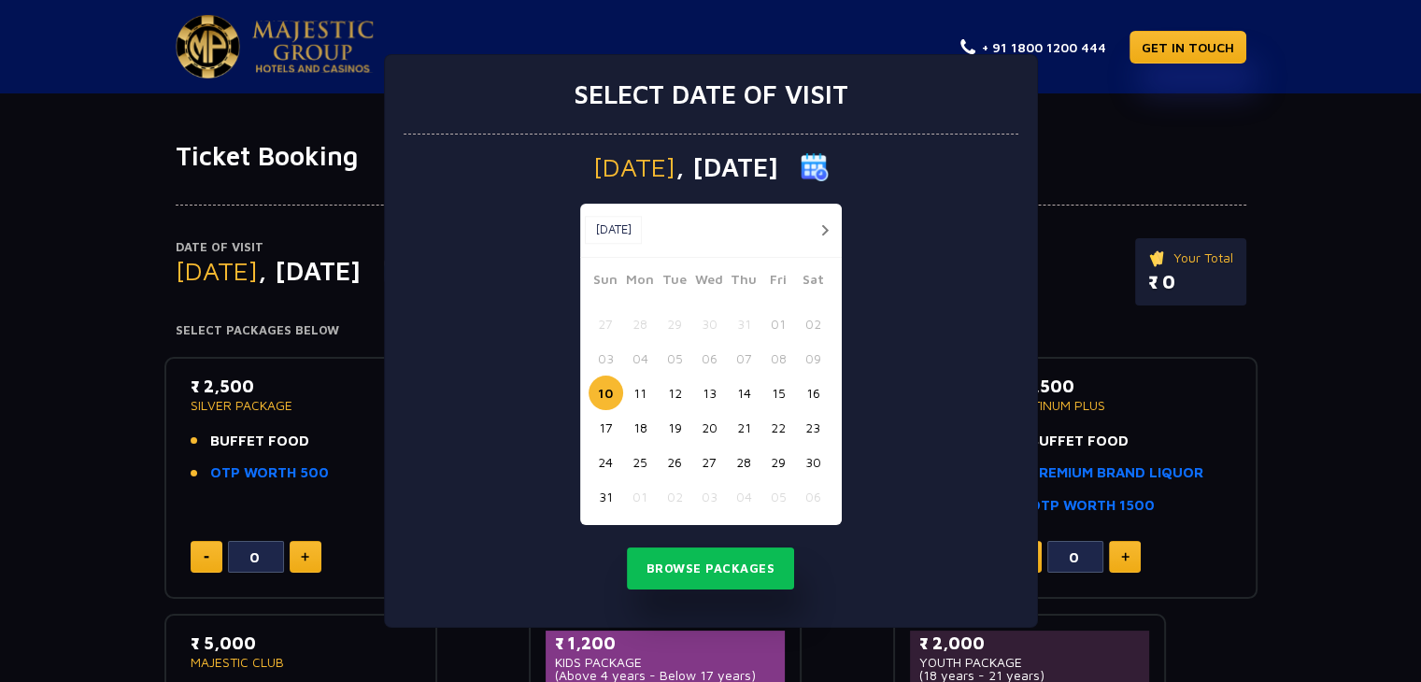
click at [777, 396] on button "15" at bounding box center [779, 393] width 35 height 35
click at [707, 564] on button "Browse Packages" at bounding box center [711, 569] width 168 height 43
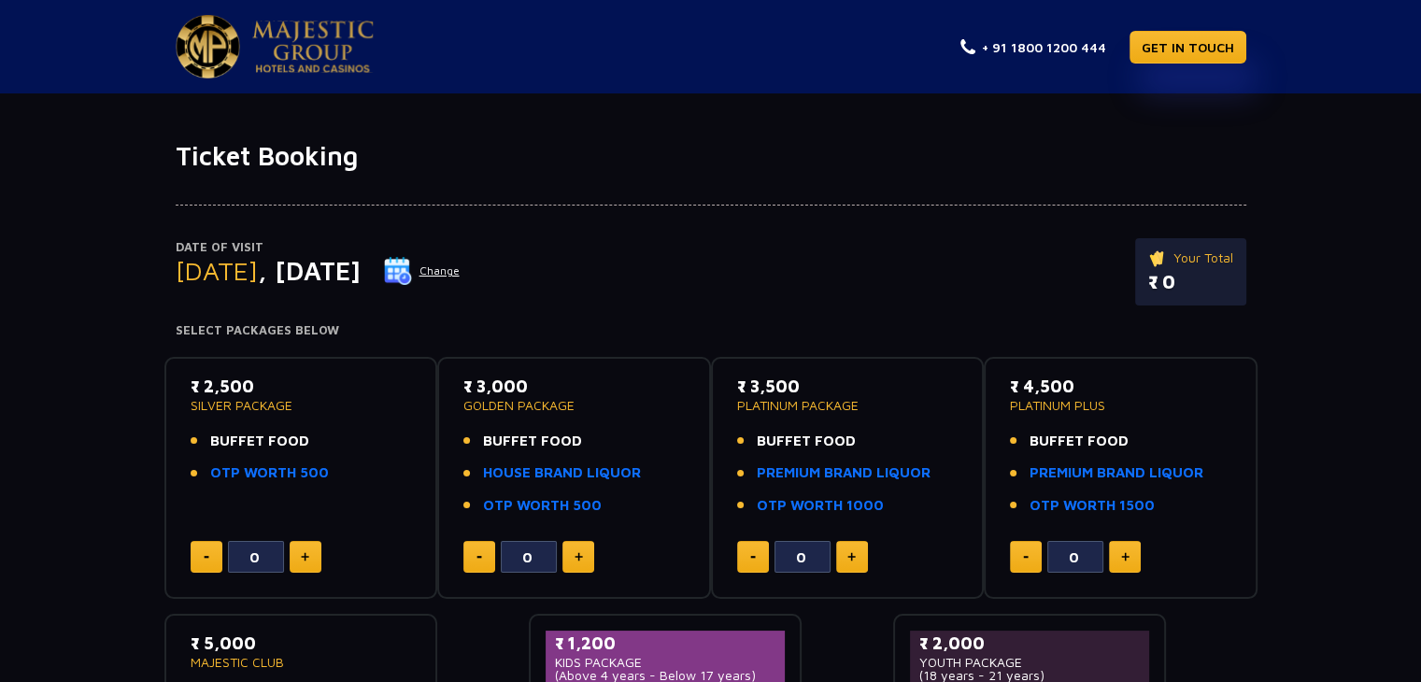
scroll to position [135, 0]
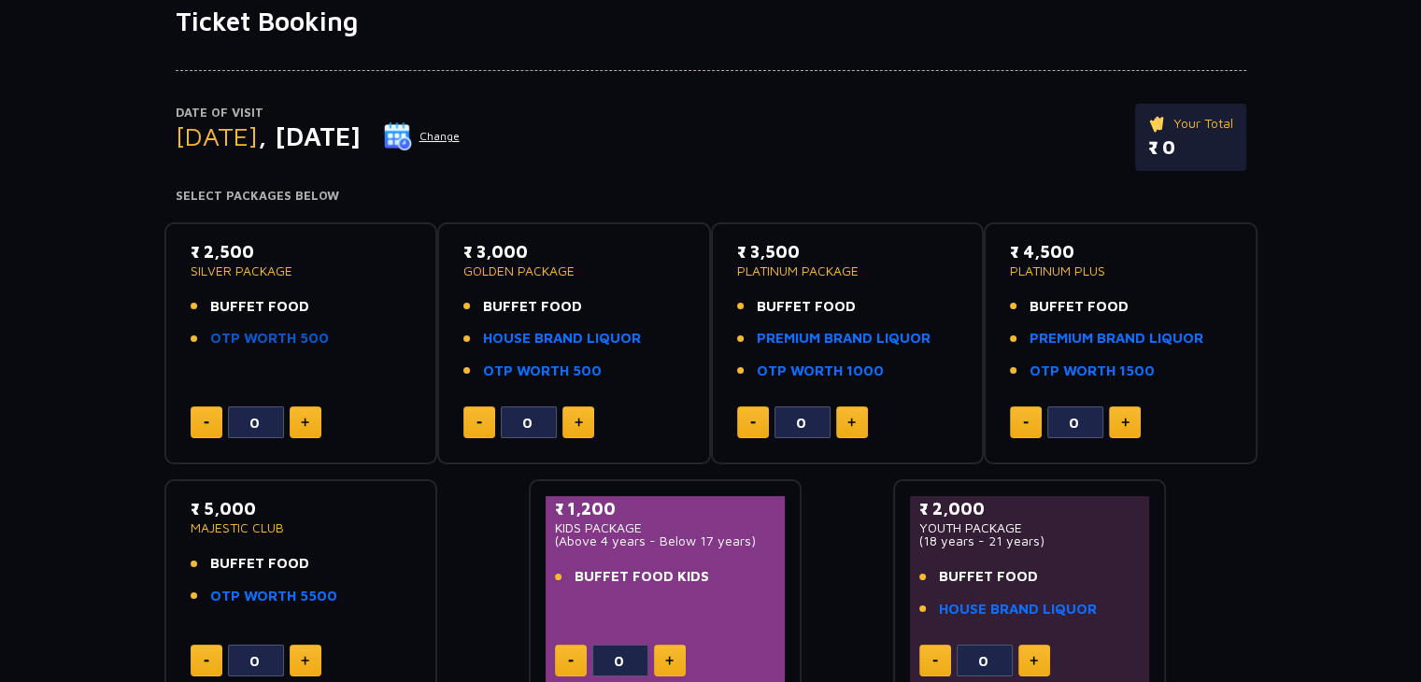
drag, startPoint x: 235, startPoint y: 298, endPoint x: 319, endPoint y: 330, distance: 89.9
click at [319, 330] on ul "BUFFET FOOD OTP WORTH 500" at bounding box center [301, 322] width 221 height 53
click at [343, 334] on li "OTP WORTH 500" at bounding box center [301, 338] width 221 height 21
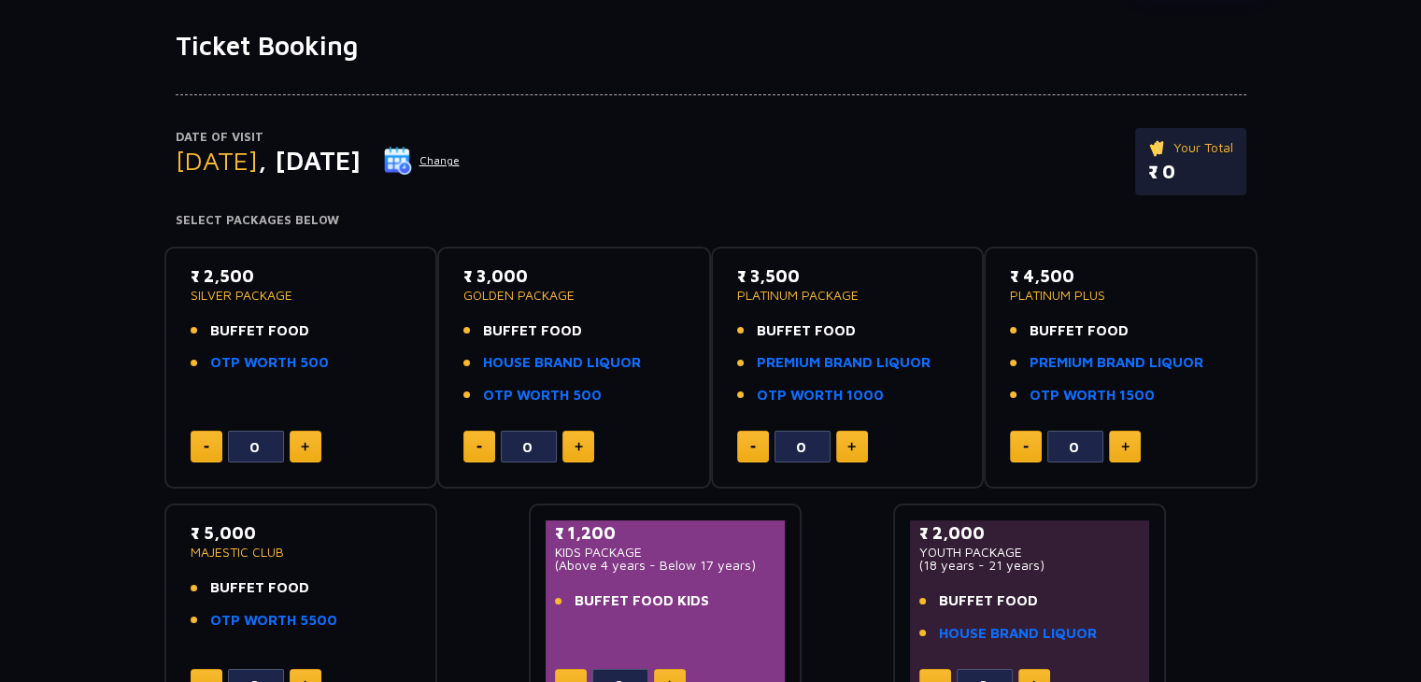
scroll to position [108, 0]
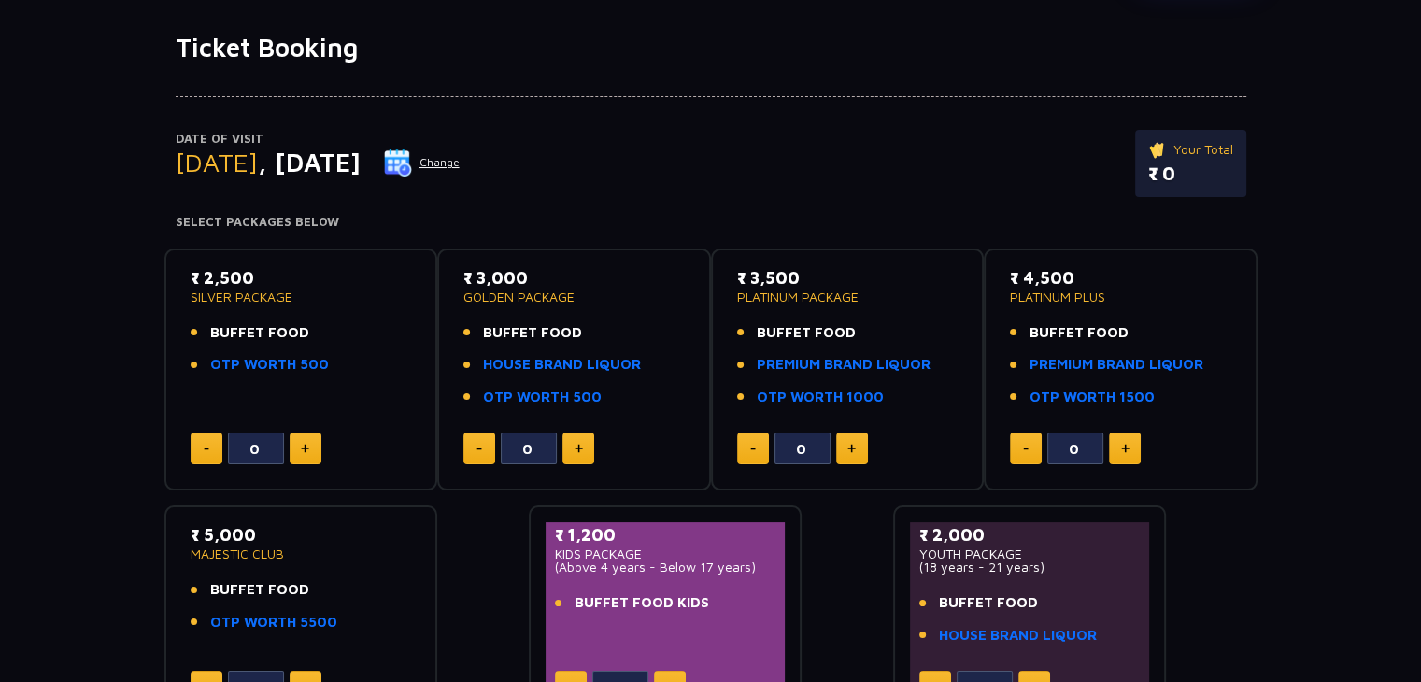
click at [461, 169] on button "Change" at bounding box center [422, 163] width 78 height 30
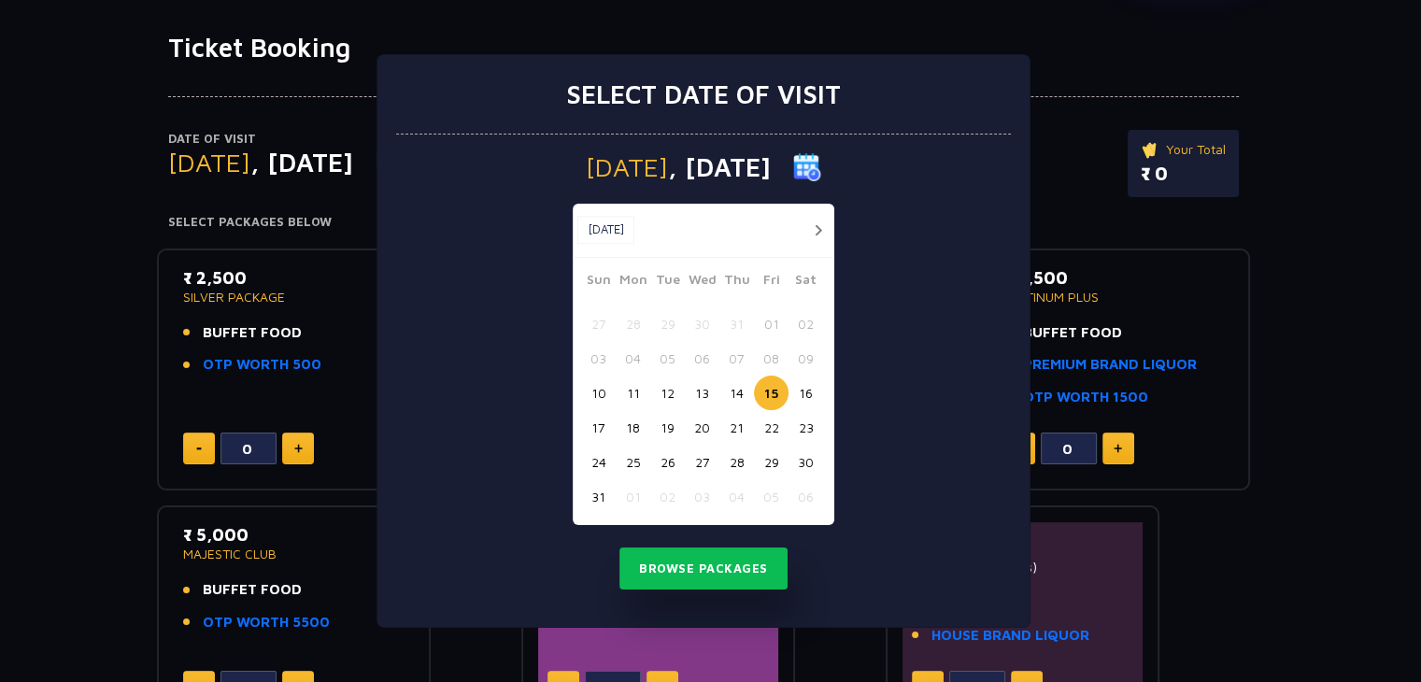
click at [813, 394] on button "16" at bounding box center [806, 393] width 35 height 35
click at [699, 573] on button "Browse Packages" at bounding box center [703, 569] width 168 height 43
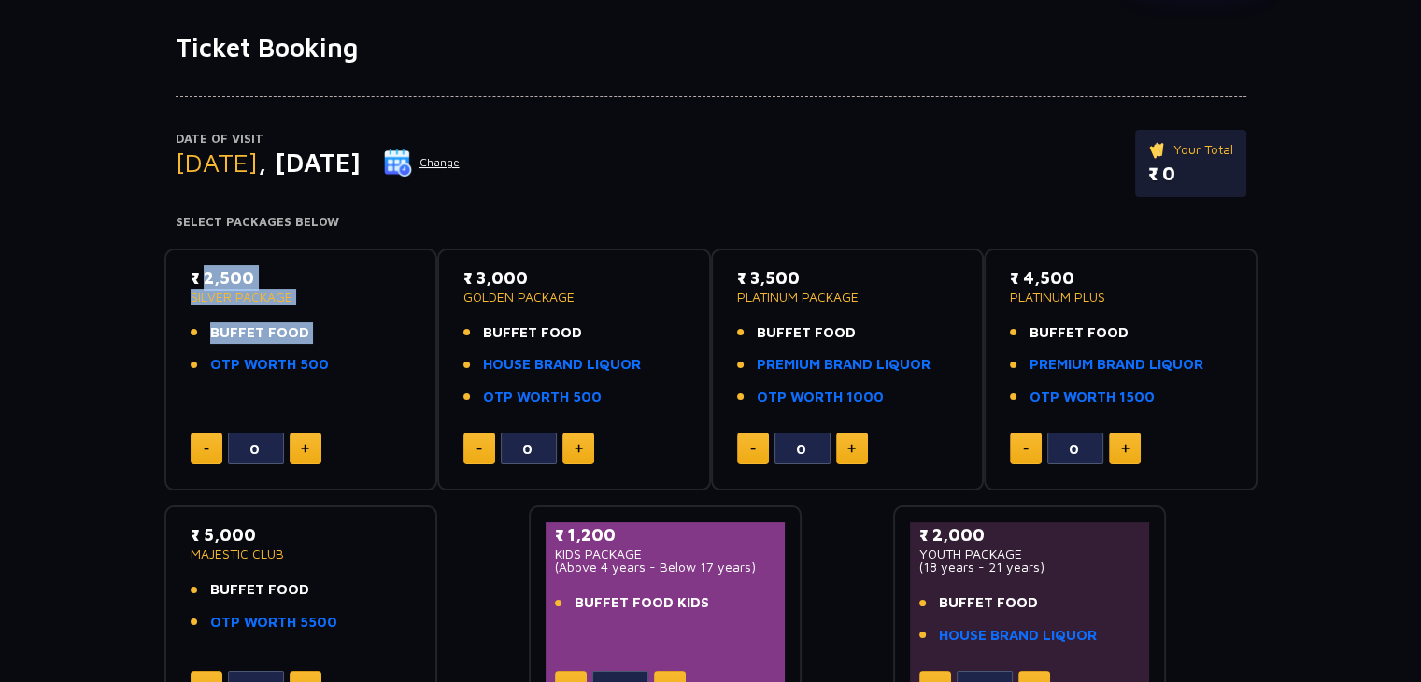
drag, startPoint x: 194, startPoint y: 274, endPoint x: 335, endPoint y: 366, distance: 168.7
click at [335, 366] on div "₹ 2,500 SILVER PACKAGE BUFFET FOOD OTP WORTH 500" at bounding box center [301, 325] width 221 height 121
click at [348, 349] on ul "BUFFET FOOD OTP WORTH 500" at bounding box center [301, 348] width 221 height 53
click at [195, 266] on p "₹ 2,500" at bounding box center [301, 277] width 221 height 25
drag, startPoint x: 195, startPoint y: 266, endPoint x: 263, endPoint y: 264, distance: 68.2
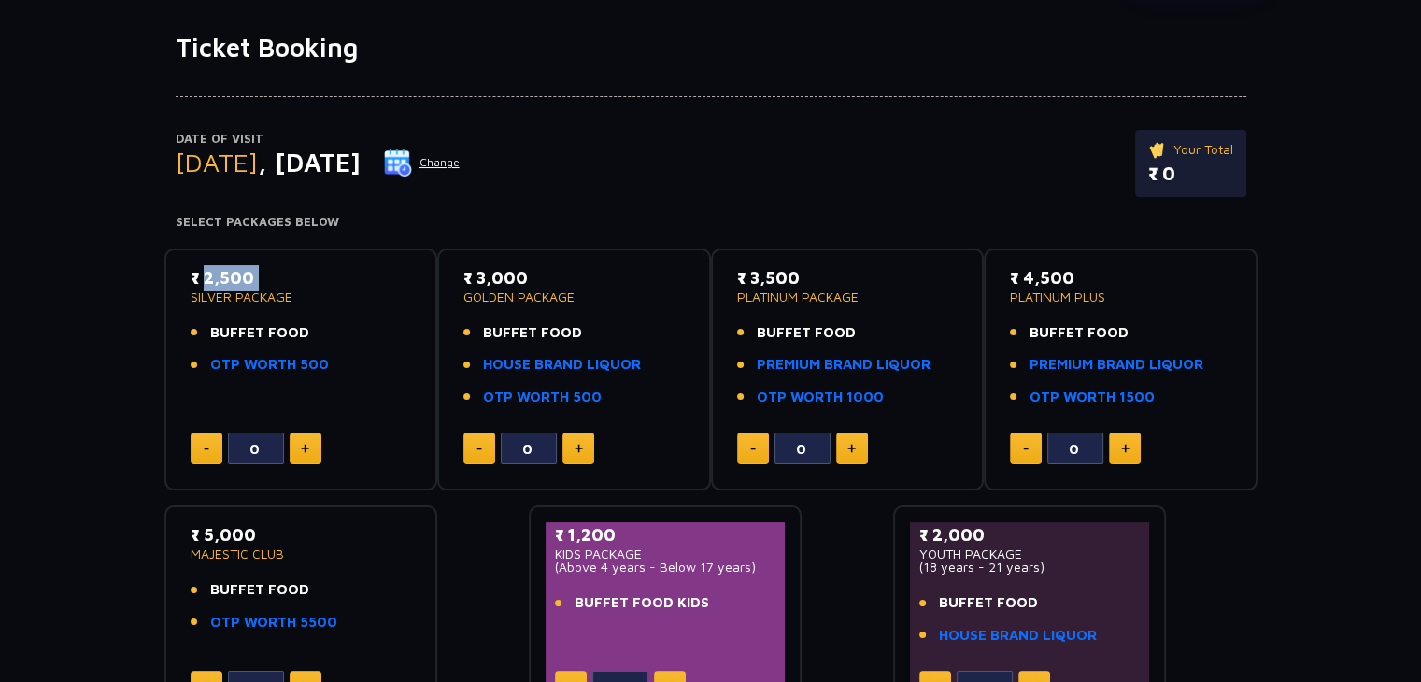
click at [263, 265] on p "₹ 2,500" at bounding box center [301, 277] width 221 height 25
